Goal: Find specific page/section: Find specific page/section

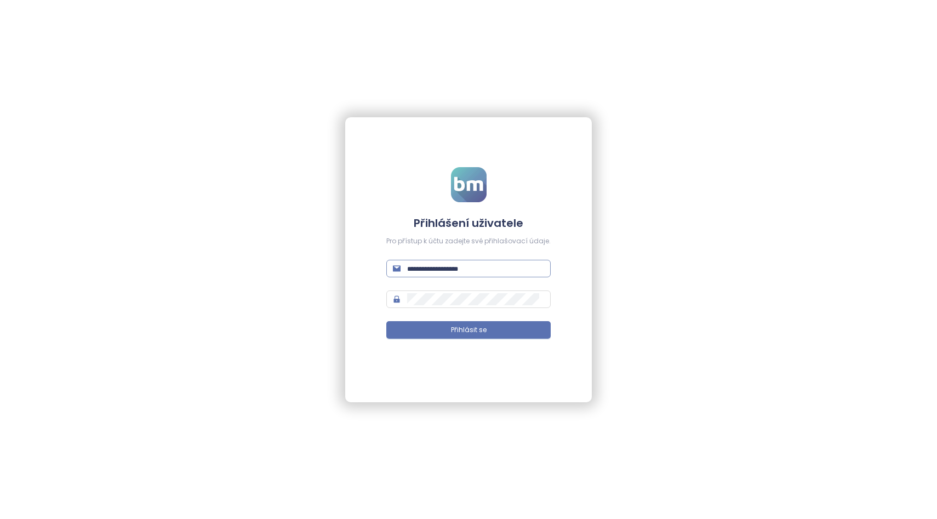
click at [434, 276] on span at bounding box center [468, 269] width 164 height 18
click at [438, 269] on input "text" at bounding box center [475, 269] width 137 height 12
type input "**********"
click at [462, 331] on span "Přihlásit se" at bounding box center [469, 330] width 36 height 10
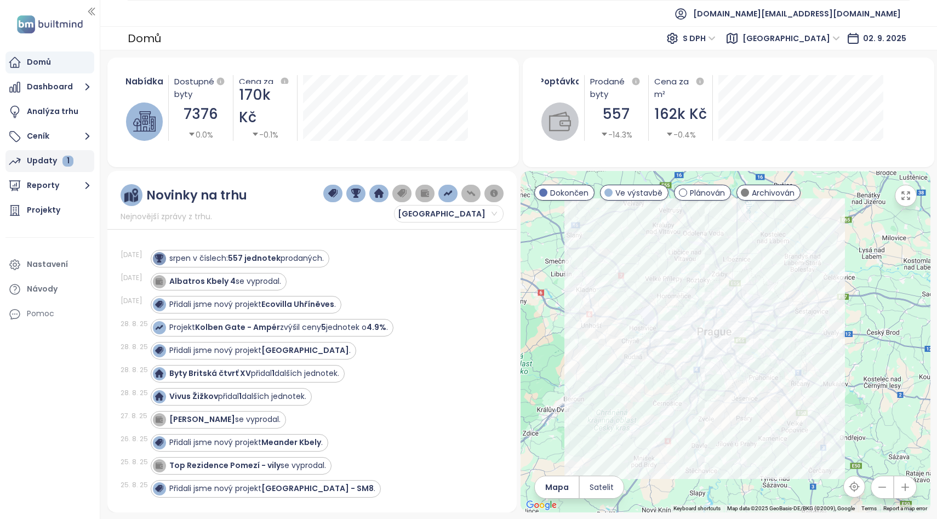
click at [56, 163] on div "Updaty 1" at bounding box center [50, 161] width 47 height 14
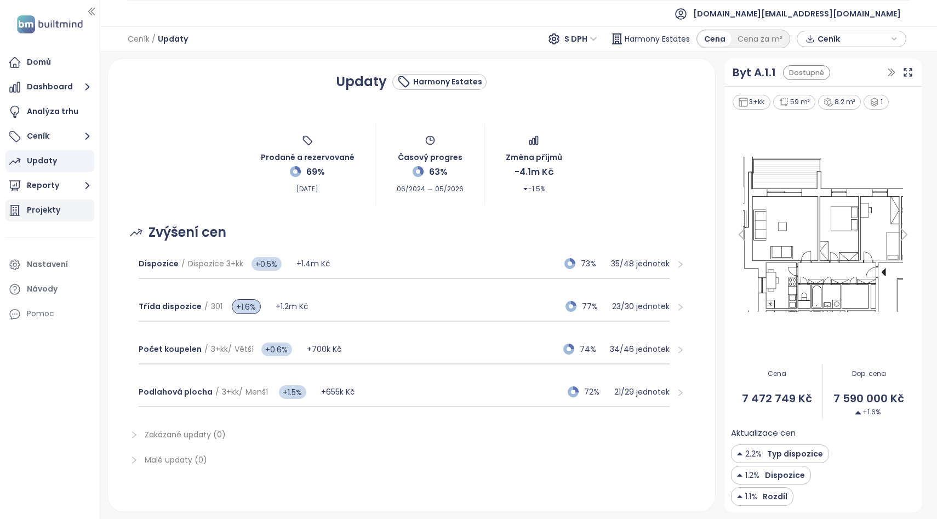
click at [52, 206] on div "Projekty" at bounding box center [43, 210] width 33 height 14
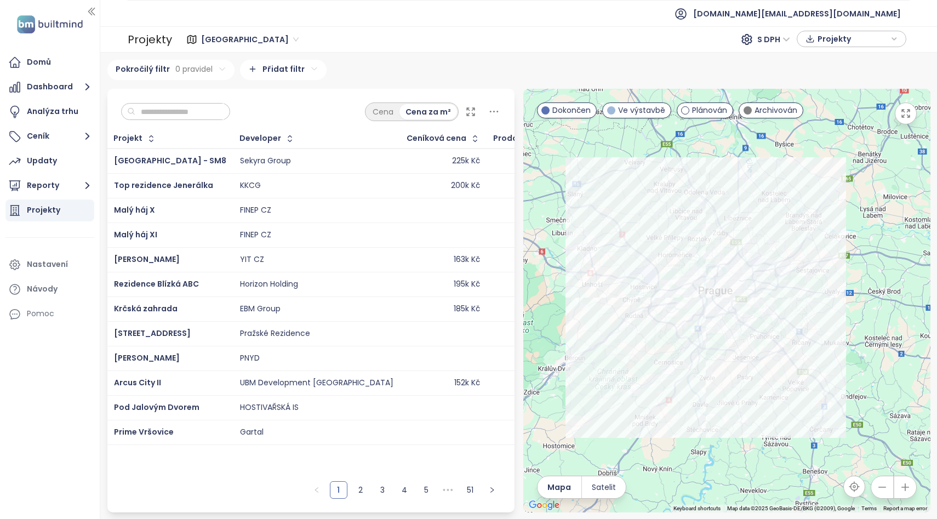
click at [197, 110] on input "text" at bounding box center [179, 112] width 89 height 16
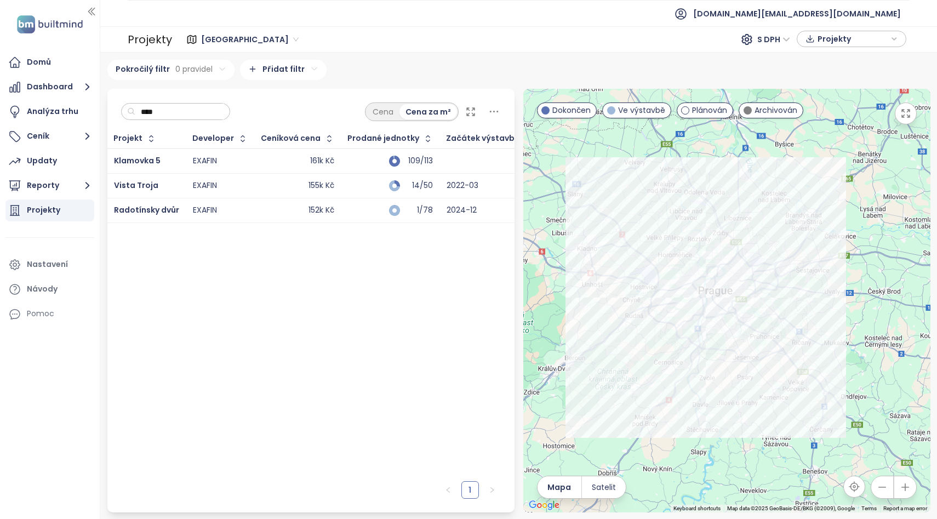
click at [205, 212] on div "EXAFIN" at bounding box center [205, 211] width 24 height 10
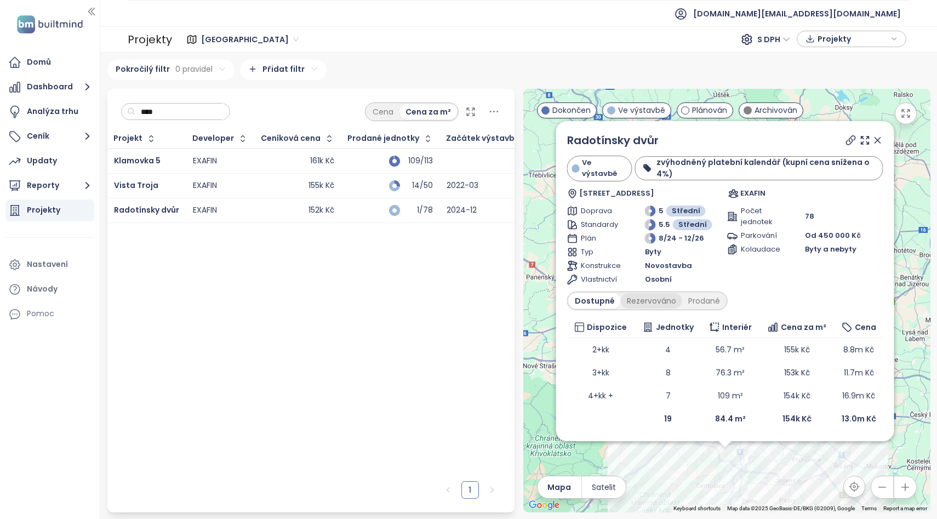
click at [653, 299] on div "Rezervováno" at bounding box center [651, 300] width 61 height 15
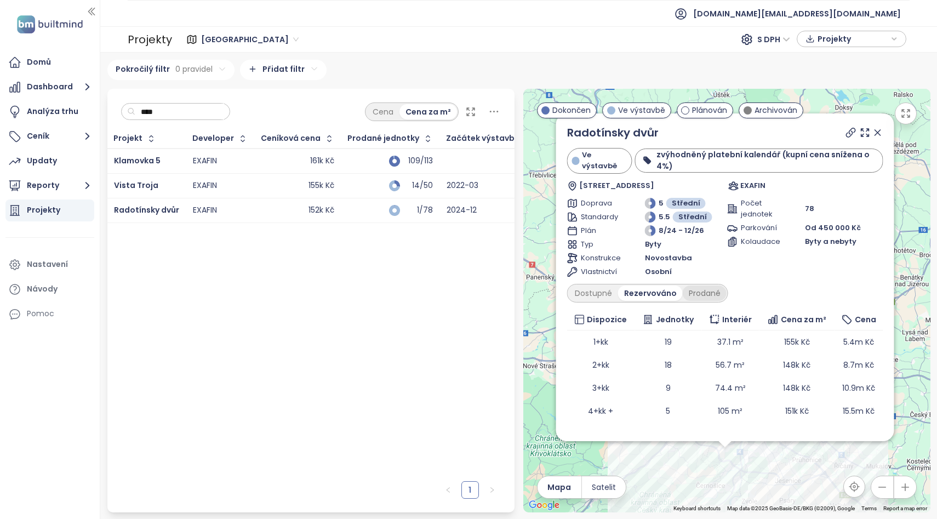
click at [699, 298] on div "Prodané" at bounding box center [705, 293] width 44 height 15
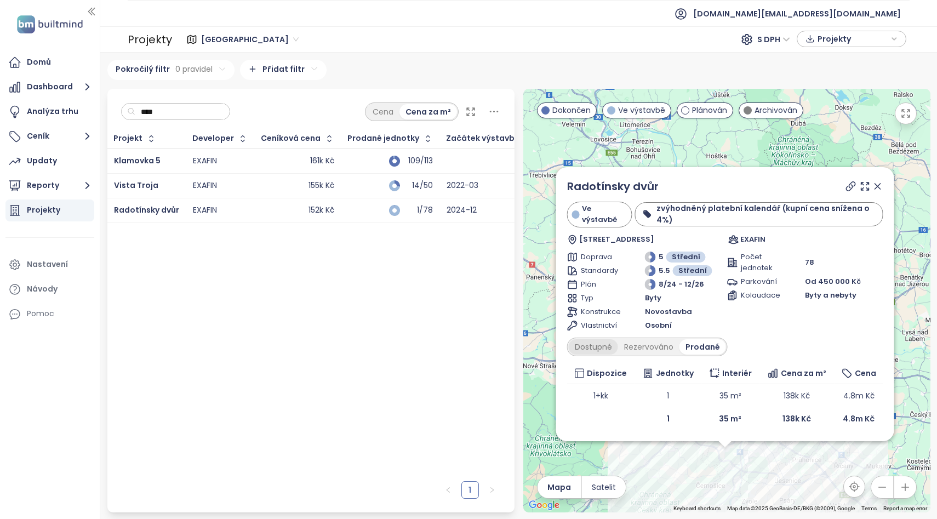
click at [593, 345] on div "Dostupné" at bounding box center [593, 346] width 49 height 15
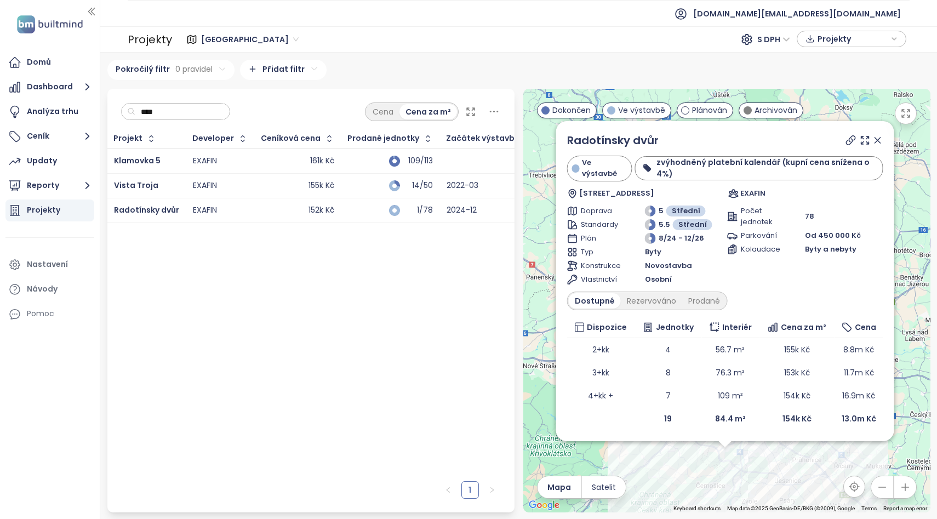
click at [700, 292] on div "Dostupné Rezervováno Prodané" at bounding box center [647, 301] width 161 height 19
click at [696, 300] on div "Prodané" at bounding box center [705, 300] width 44 height 15
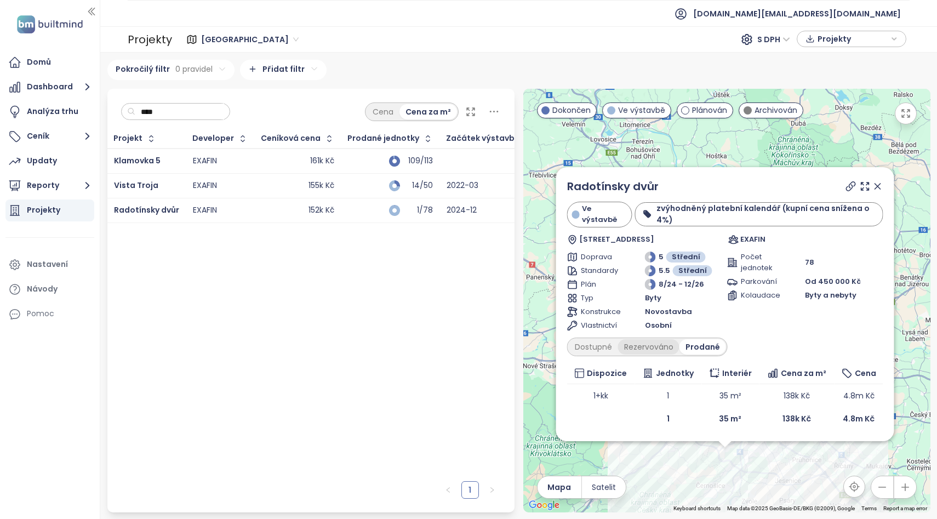
click at [644, 343] on div "Rezervováno" at bounding box center [648, 346] width 61 height 15
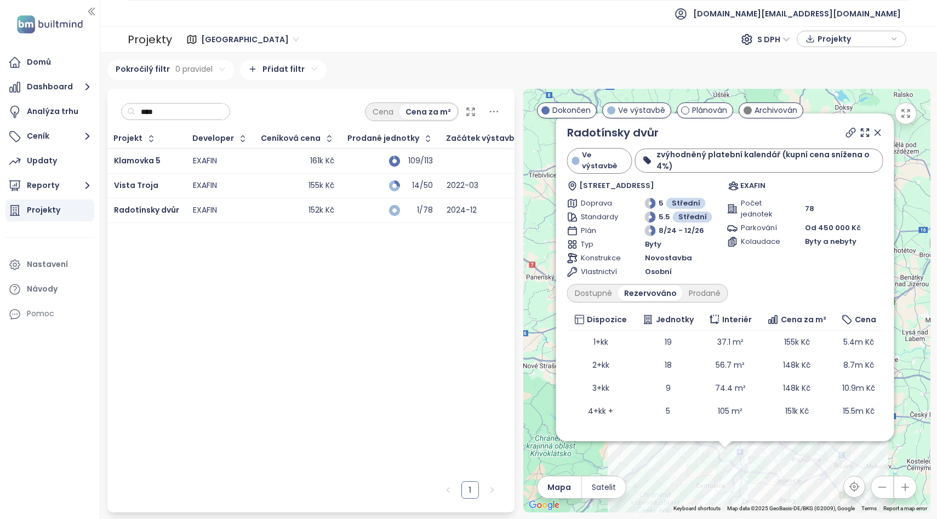
click at [873, 132] on icon at bounding box center [878, 132] width 11 height 11
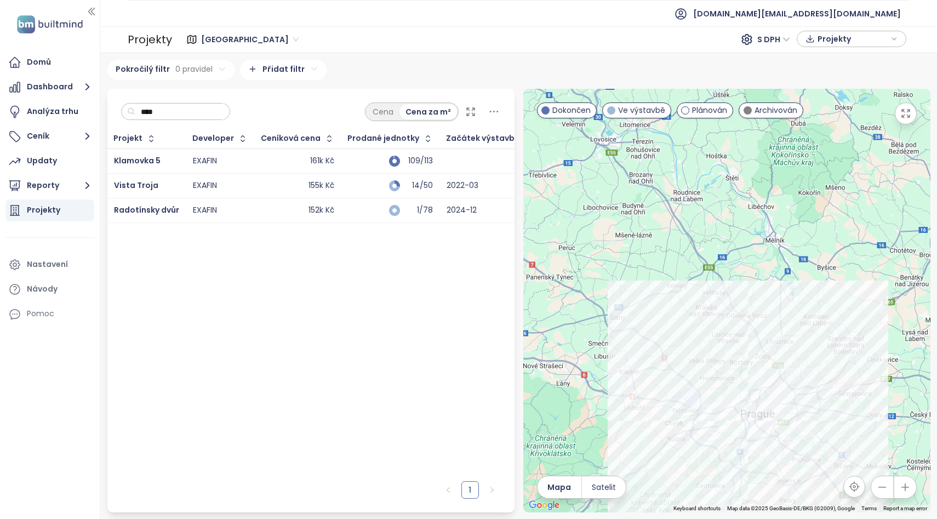
click at [203, 109] on input "****" at bounding box center [179, 112] width 89 height 16
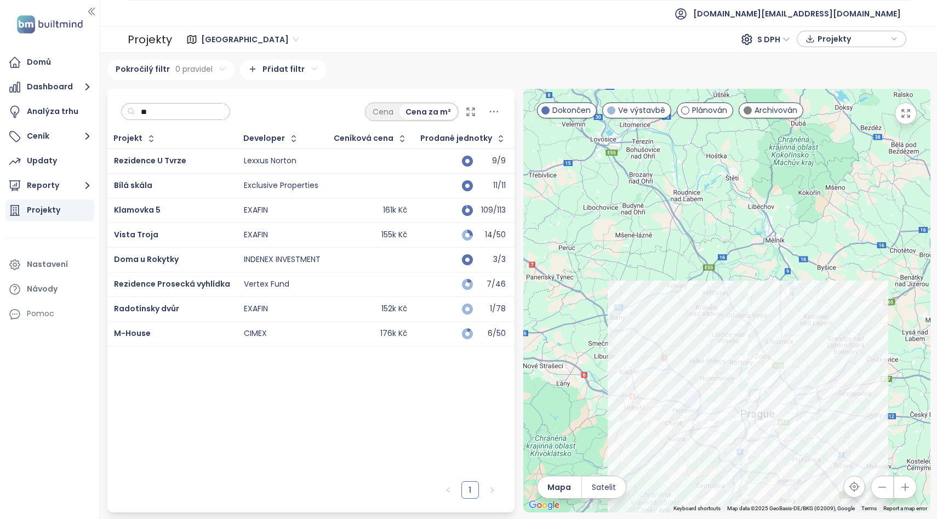
type input "*"
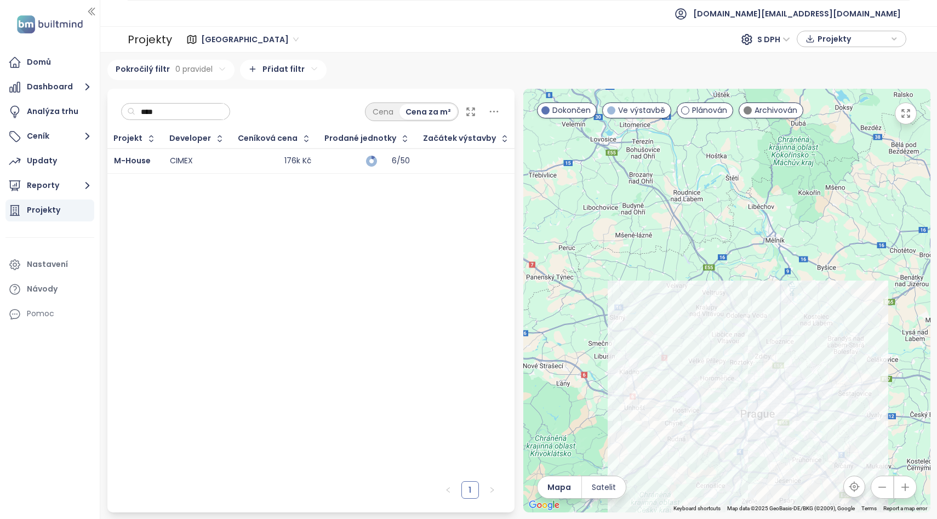
type input "****"
click at [238, 169] on td "176k Kč" at bounding box center [275, 161] width 87 height 25
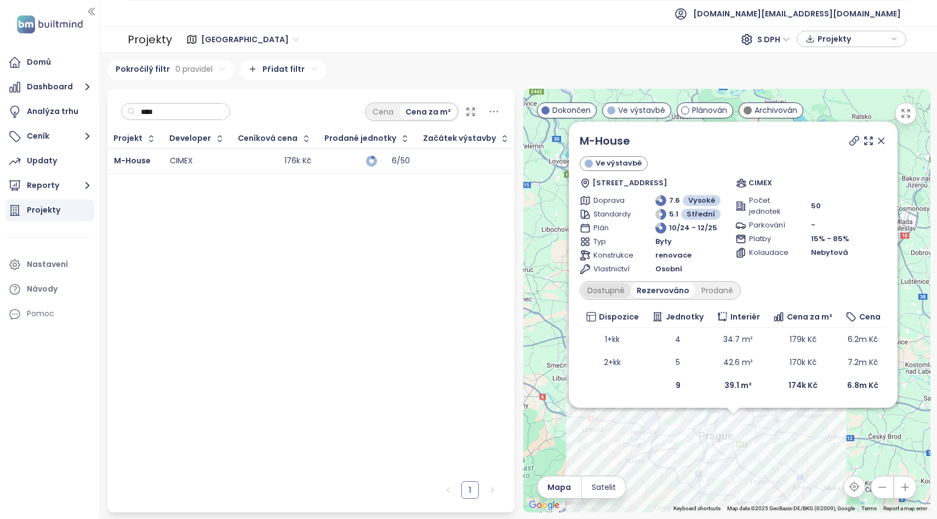
click at [604, 292] on div "Dostupné" at bounding box center [606, 290] width 49 height 15
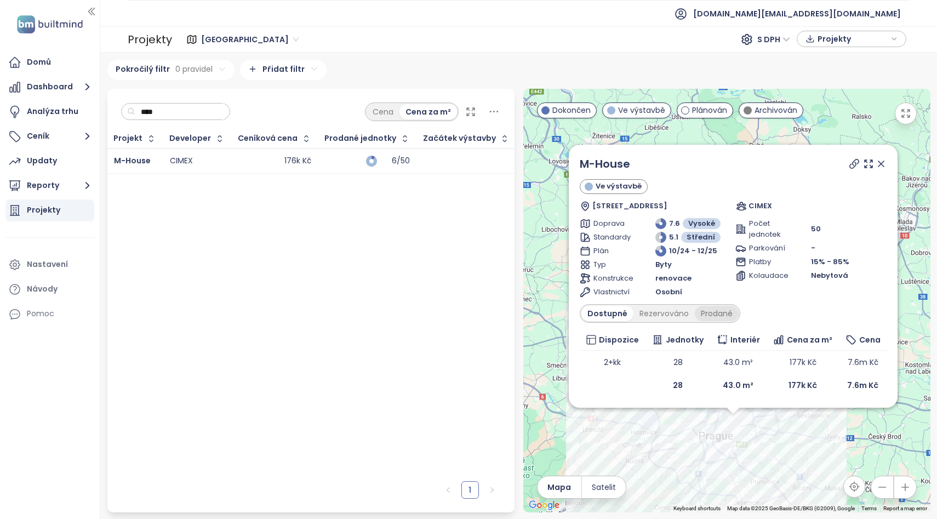
click at [724, 315] on div "Prodané" at bounding box center [717, 313] width 44 height 15
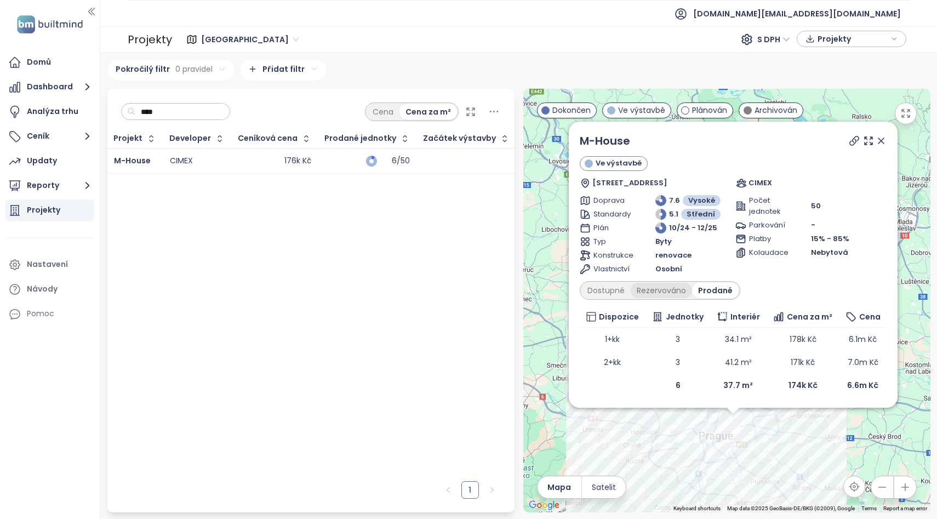
click at [658, 290] on div "Rezervováno" at bounding box center [661, 290] width 61 height 15
click at [616, 289] on div "Dostupné" at bounding box center [606, 290] width 49 height 15
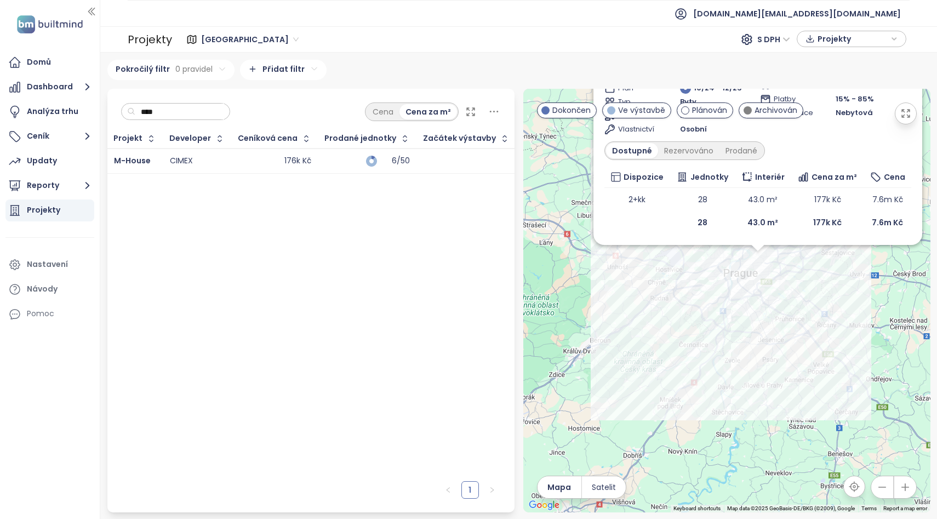
drag, startPoint x: 566, startPoint y: 442, endPoint x: 592, endPoint y: 312, distance: 131.9
click at [592, 312] on div "M-House Ve výstavbě [GEOGRAPHIC_DATA] 10, [GEOGRAPHIC_DATA], 100 00 [GEOGRAPHIC…" at bounding box center [727, 301] width 407 height 424
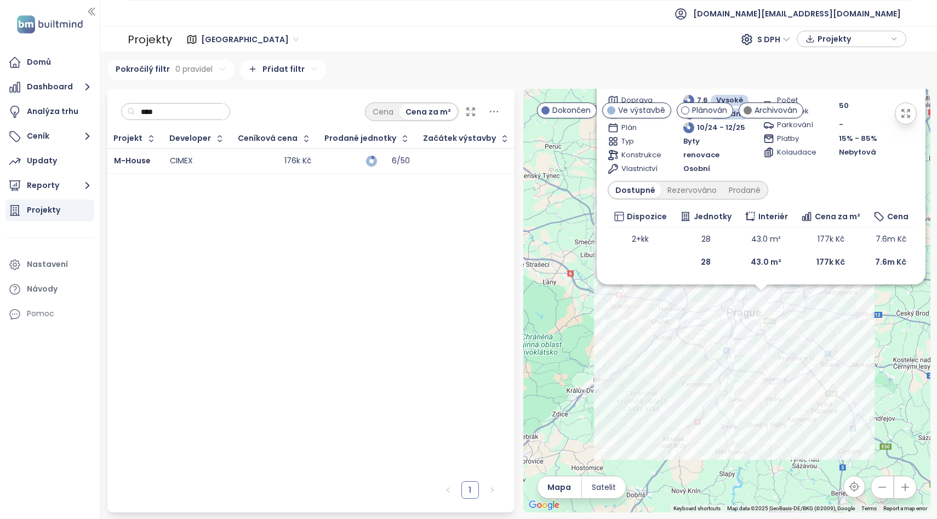
click at [776, 384] on div "M-House Ve výstavbě [GEOGRAPHIC_DATA] 10, [GEOGRAPHIC_DATA], 100 00 [GEOGRAPHIC…" at bounding box center [727, 301] width 407 height 424
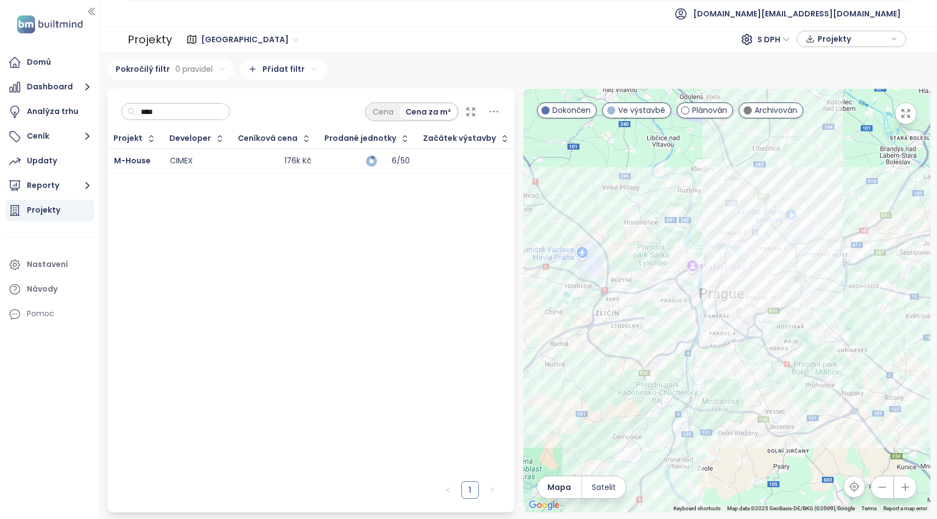
drag, startPoint x: 765, startPoint y: 304, endPoint x: 773, endPoint y: 362, distance: 59.2
click at [774, 360] on div at bounding box center [727, 301] width 407 height 424
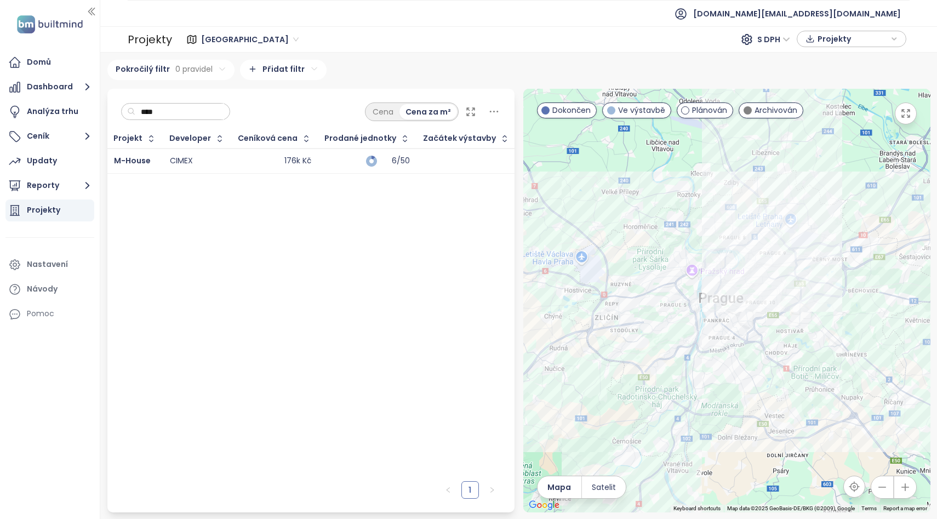
click at [771, 305] on div at bounding box center [727, 301] width 407 height 424
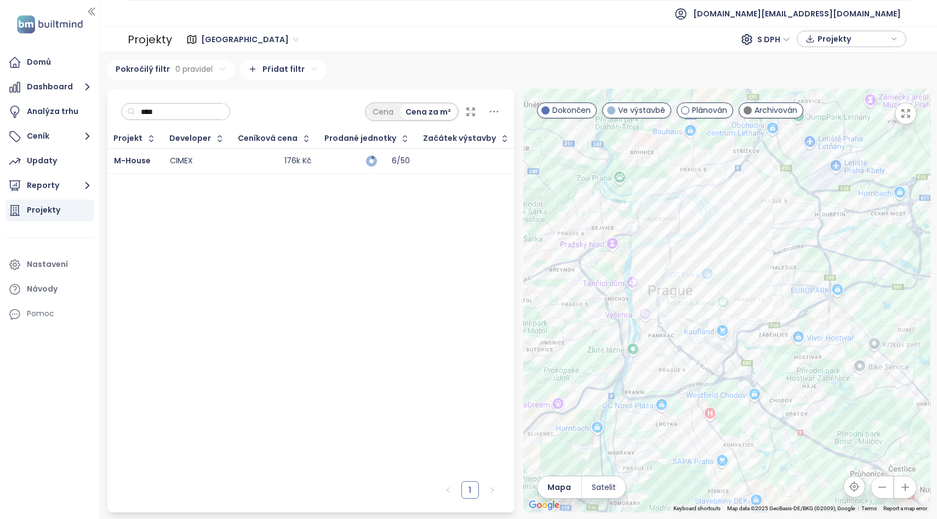
click at [747, 304] on div at bounding box center [727, 301] width 407 height 424
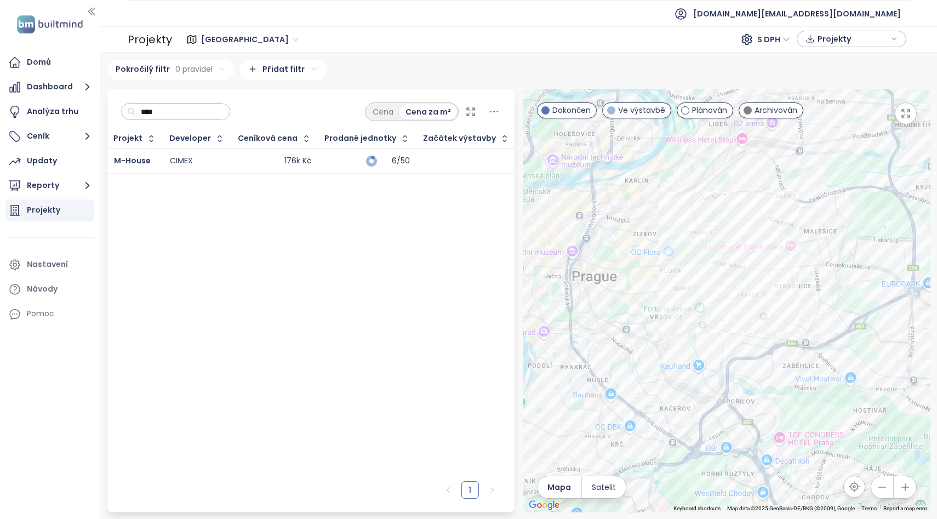
click at [729, 303] on div at bounding box center [727, 301] width 407 height 424
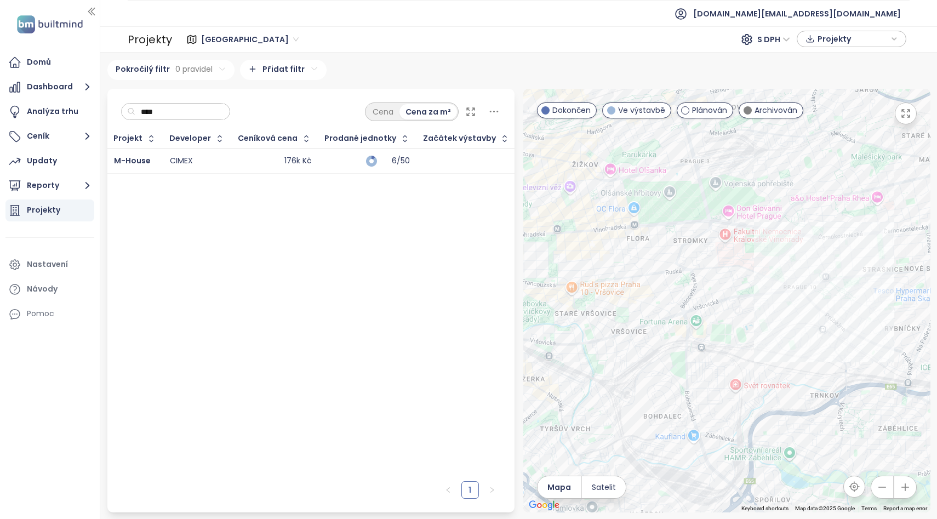
drag, startPoint x: 723, startPoint y: 300, endPoint x: 749, endPoint y: 300, distance: 26.3
click at [749, 300] on div at bounding box center [727, 301] width 407 height 424
